Goal: Transaction & Acquisition: Purchase product/service

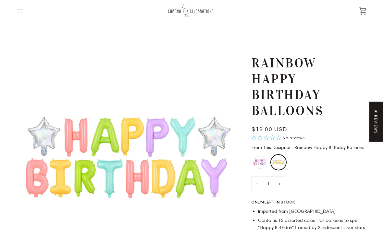
scroll to position [3, 0]
click at [0, 91] on div "Zoom Rainbow Happy Birthday Balloons $12.00 USD Sale • Save No reviews From Thi…" at bounding box center [191, 213] width 383 height 316
click at [280, 186] on button "+" at bounding box center [279, 184] width 11 height 15
click at [260, 184] on button "−" at bounding box center [256, 184] width 10 height 15
type input "1"
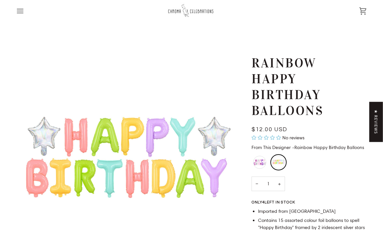
click at [260, 189] on button "−" at bounding box center [256, 184] width 10 height 15
click at [258, 188] on button "−" at bounding box center [256, 184] width 10 height 15
click at [257, 189] on button "−" at bounding box center [256, 184] width 10 height 15
click at [257, 187] on button "−" at bounding box center [256, 184] width 10 height 15
click at [279, 169] on div "Rainbow Happy Birthday Balloons" at bounding box center [278, 162] width 16 height 16
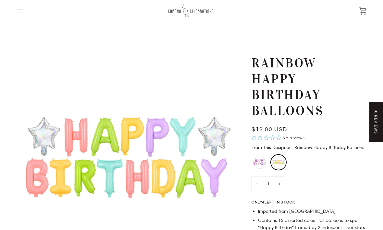
click at [260, 163] on div "Pink and Purple Mix Happy Birthday Balloons" at bounding box center [259, 162] width 13 height 13
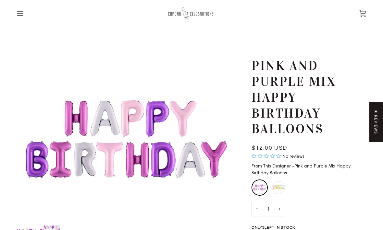
click at [277, 186] on div "Rainbow Happy Birthday Balloons" at bounding box center [278, 187] width 13 height 13
